Goal: Transaction & Acquisition: Purchase product/service

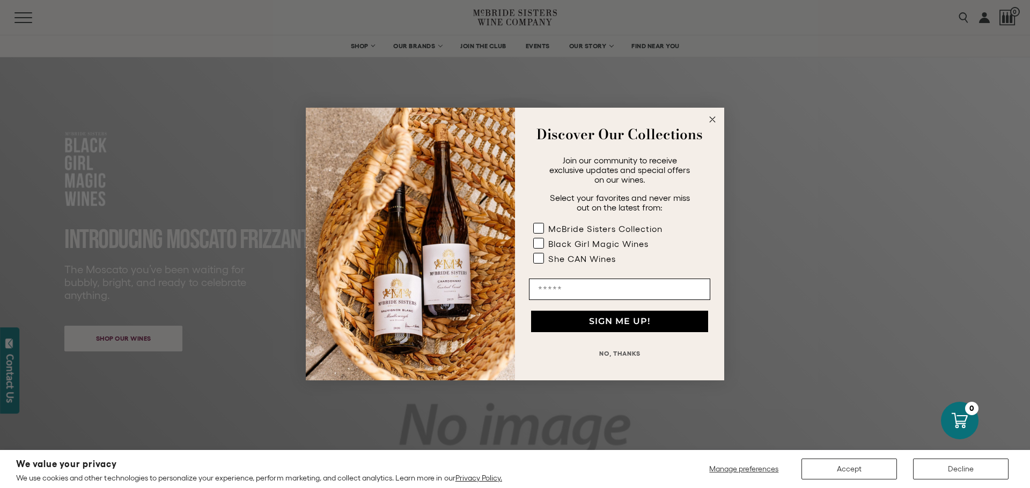
click at [625, 353] on button "NO, THANKS" at bounding box center [619, 353] width 181 height 21
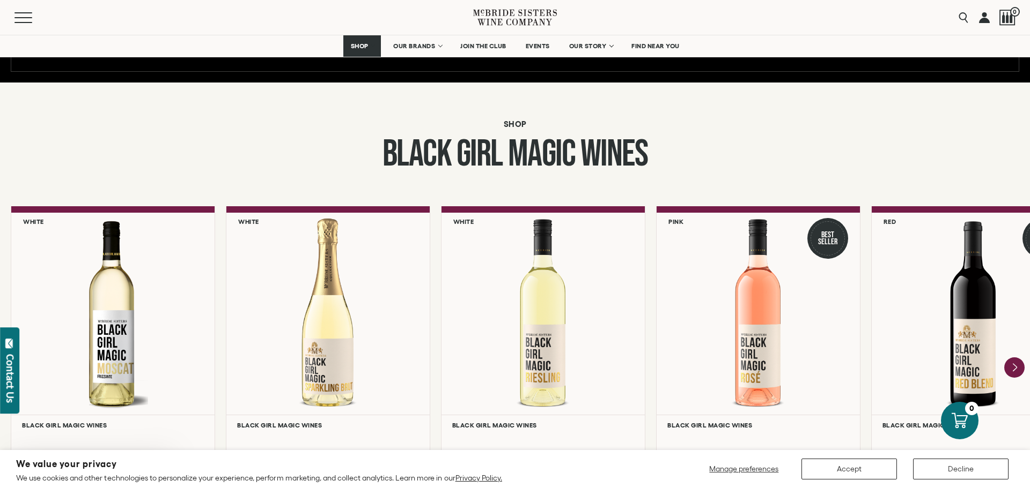
scroll to position [910, 0]
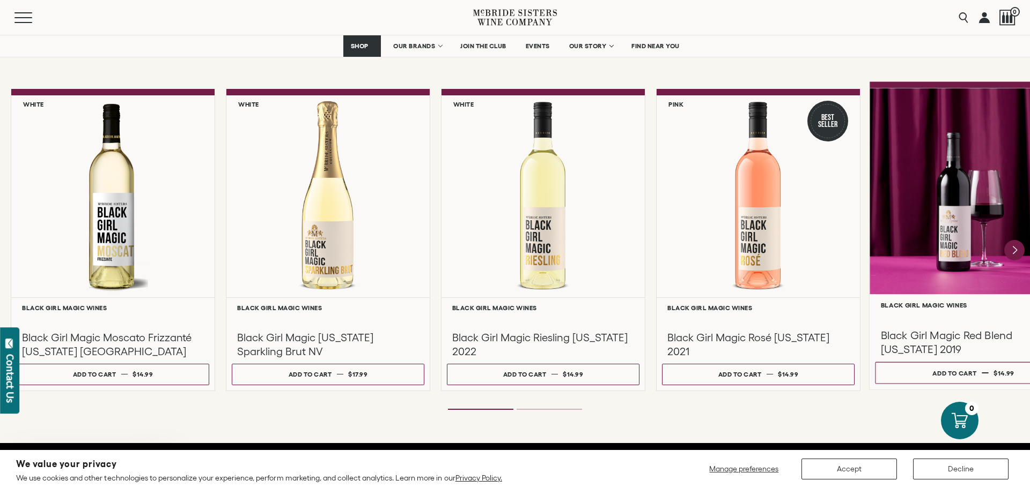
click at [946, 259] on div at bounding box center [973, 191] width 208 height 206
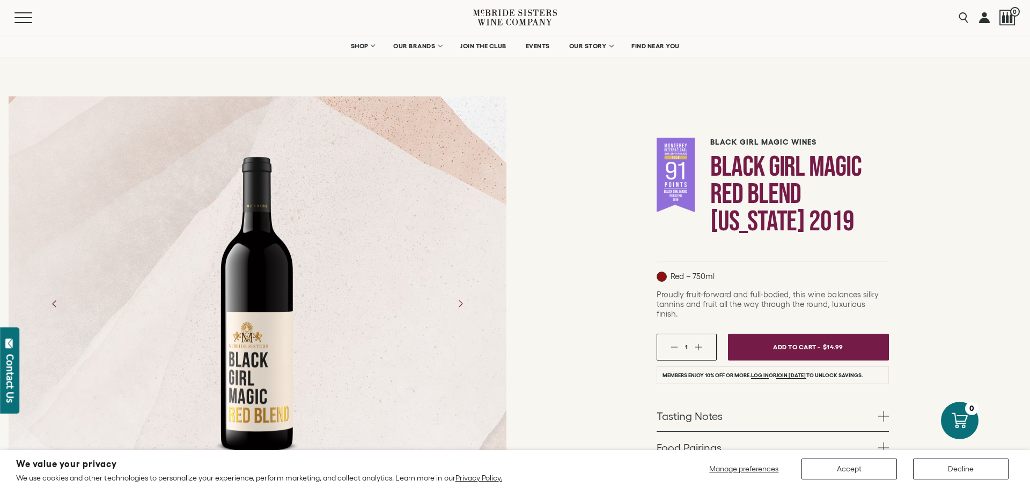
click at [410, 257] on div at bounding box center [258, 304] width 498 height 322
click at [462, 300] on icon "Next" at bounding box center [459, 303] width 19 height 19
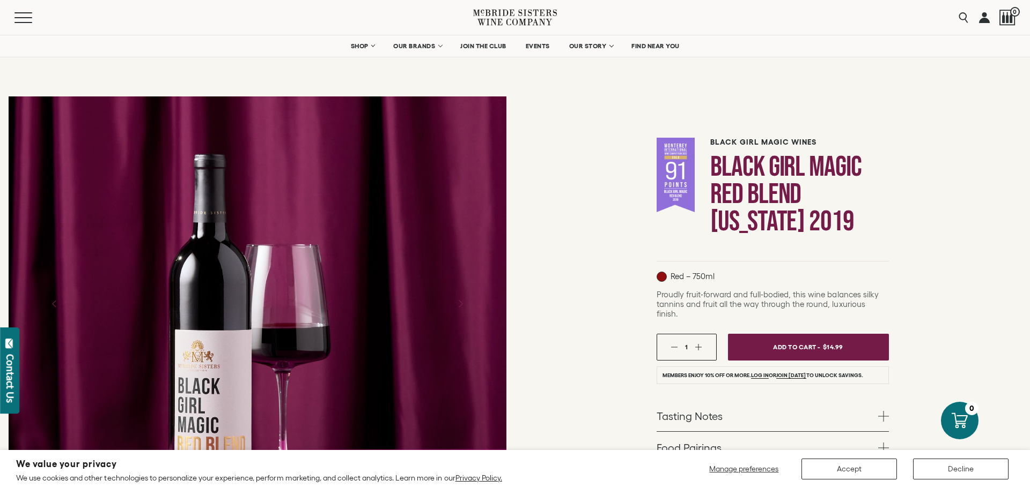
click at [463, 301] on icon "Next" at bounding box center [459, 303] width 19 height 19
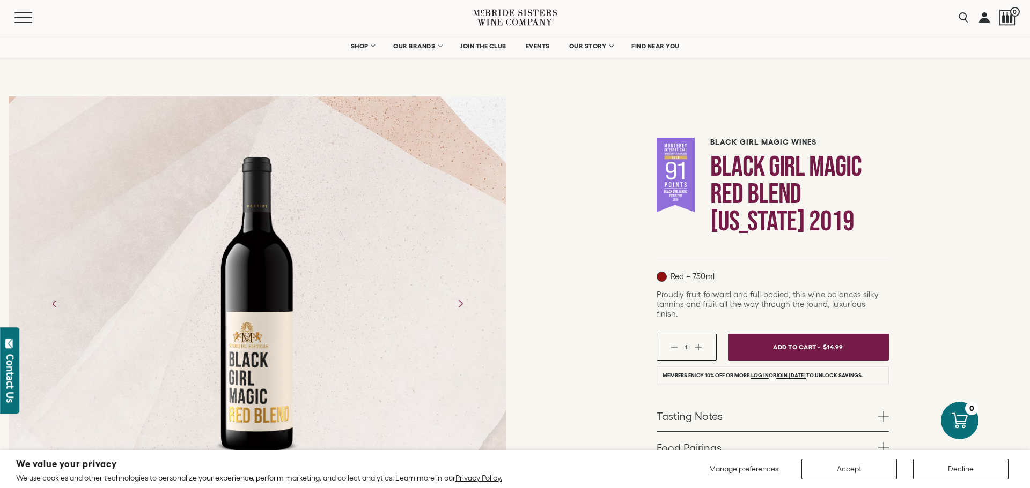
click at [463, 299] on icon "Next" at bounding box center [459, 303] width 19 height 19
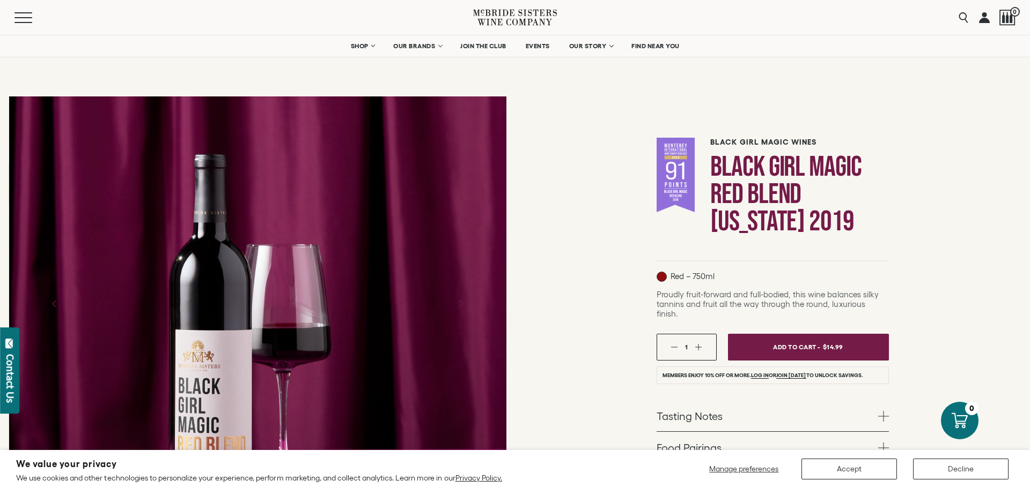
click at [463, 299] on icon "Next" at bounding box center [459, 303] width 19 height 19
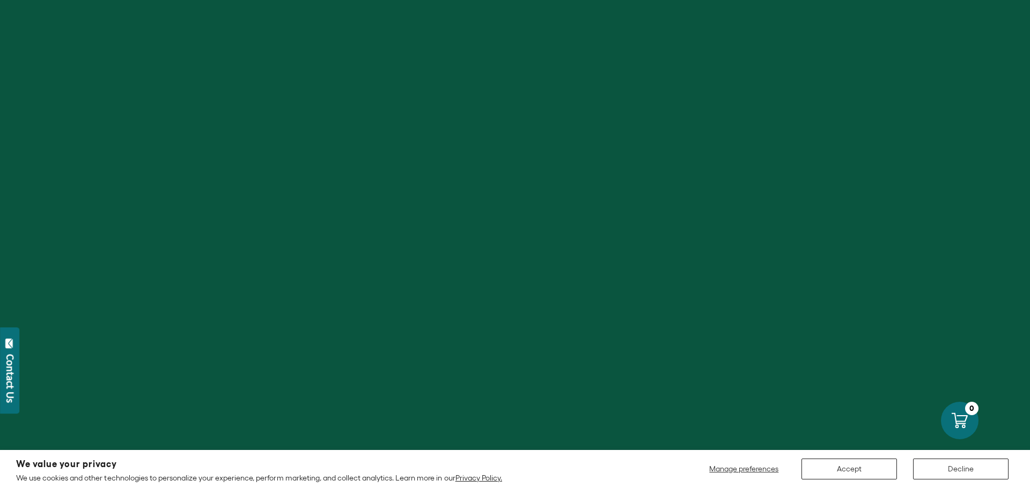
scroll to position [910, 0]
